Goal: Find contact information: Find contact information

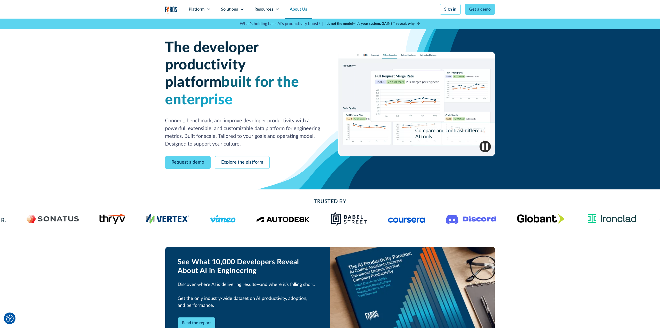
click at [288, 11] on link "About Us" at bounding box center [299, 9] width 28 height 19
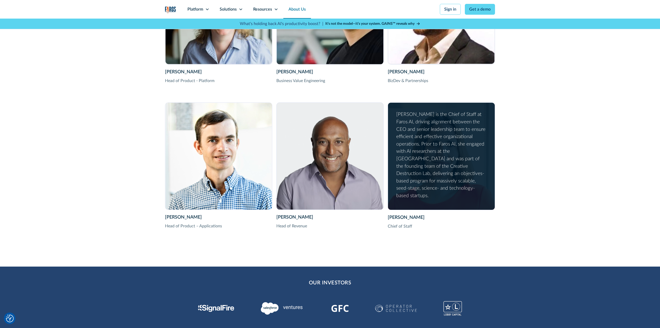
scroll to position [1020, 0]
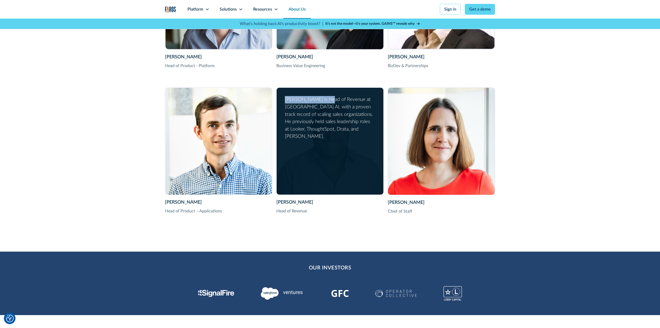
drag, startPoint x: 286, startPoint y: 98, endPoint x: 328, endPoint y: 101, distance: 42.7
click at [328, 101] on div "[PERSON_NAME] is Head of Revenue at [GEOGRAPHIC_DATA] AI, with a proven track r…" at bounding box center [329, 118] width 89 height 44
copy div "[PERSON_NAME]"
